Goal: Information Seeking & Learning: Learn about a topic

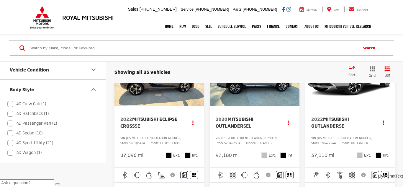
scroll to position [44, 0]
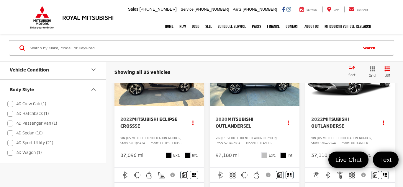
click at [32, 103] on label "4D Crew Cab (1)" at bounding box center [26, 104] width 39 height 10
checkbox input "true"
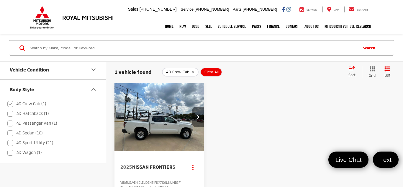
click at [202, 113] on button "Next image" at bounding box center [198, 116] width 12 height 21
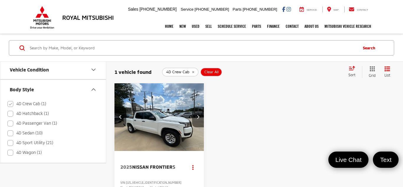
click at [202, 113] on button "Next image" at bounding box center [198, 116] width 12 height 21
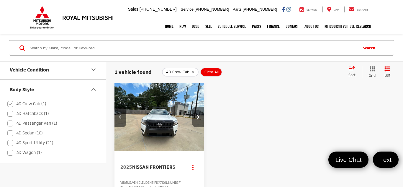
click at [197, 117] on icon "Next image" at bounding box center [198, 116] width 3 height 4
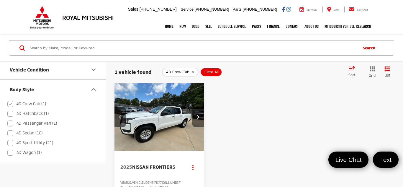
click at [197, 117] on icon "Next image" at bounding box center [198, 116] width 3 height 4
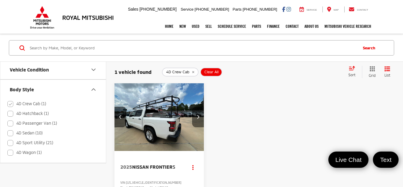
click at [197, 117] on icon "Next image" at bounding box center [198, 116] width 3 height 4
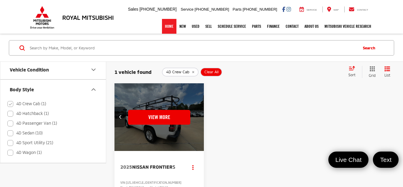
click at [162, 28] on link "Home" at bounding box center [169, 26] width 14 height 15
